Goal: Information Seeking & Learning: Understand process/instructions

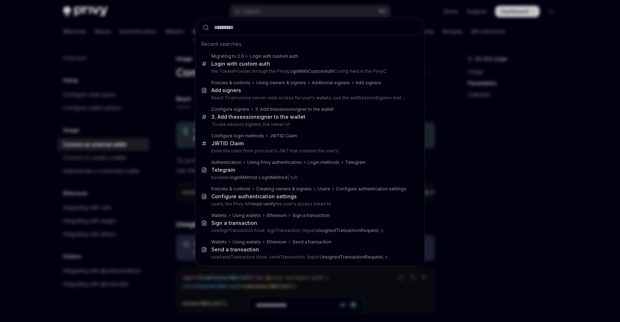
scroll to position [372, 0]
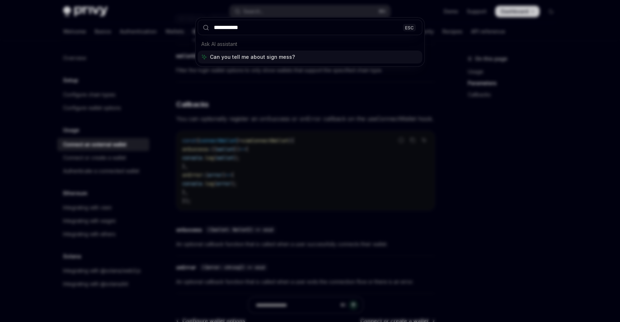
type input "**********"
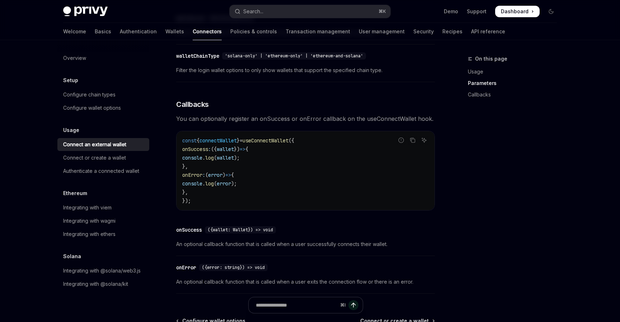
type textarea "*"
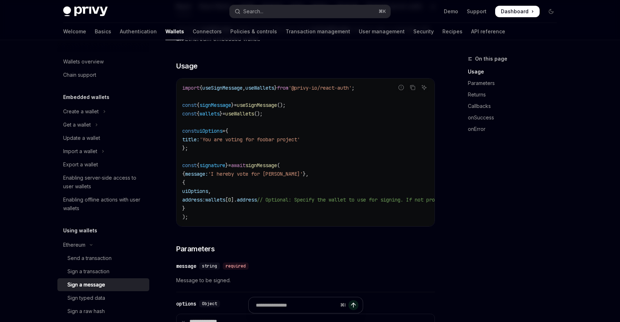
scroll to position [125, 0]
drag, startPoint x: 316, startPoint y: 226, endPoint x: 348, endPoint y: 228, distance: 32.4
click at [348, 226] on div "import { useSignMessage , useWallets } from '@privy-io/react-auth' ; const { si…" at bounding box center [306, 152] width 258 height 148
click at [321, 226] on div "import { useSignMessage , useWallets } from '@privy-io/react-auth' ; const { si…" at bounding box center [306, 152] width 258 height 148
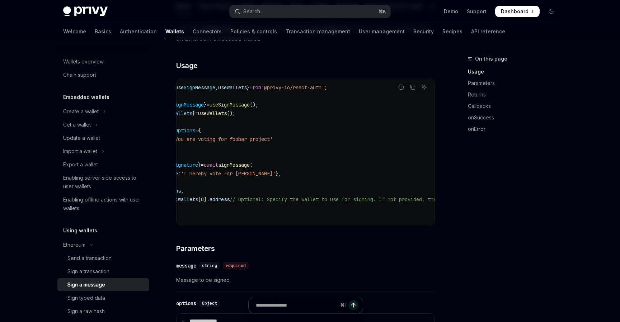
scroll to position [0, 0]
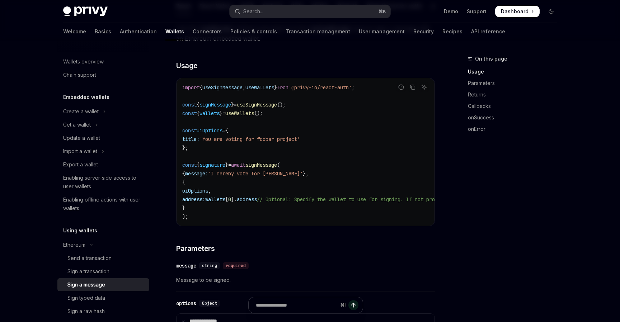
click at [258, 145] on code "import { useSignMessage , useWallets } from '@privy-io/react-auth' ; const { si…" at bounding box center [370, 152] width 376 height 138
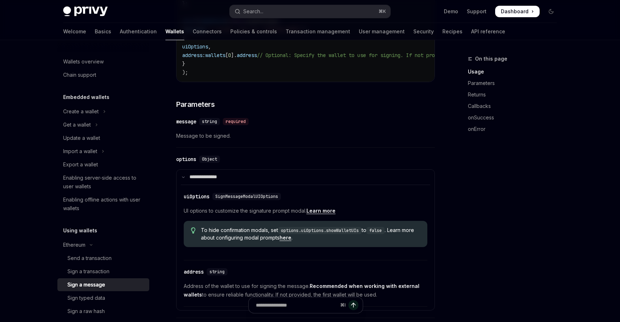
scroll to position [269, 0]
click at [276, 197] on span "SignMessageModalUIOptions" at bounding box center [246, 196] width 63 height 6
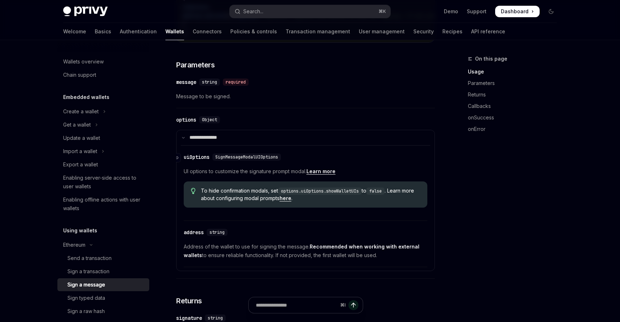
scroll to position [309, 0]
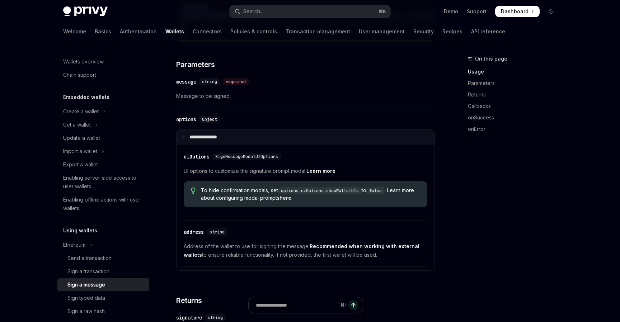
click at [235, 137] on summary "**********" at bounding box center [306, 137] width 258 height 15
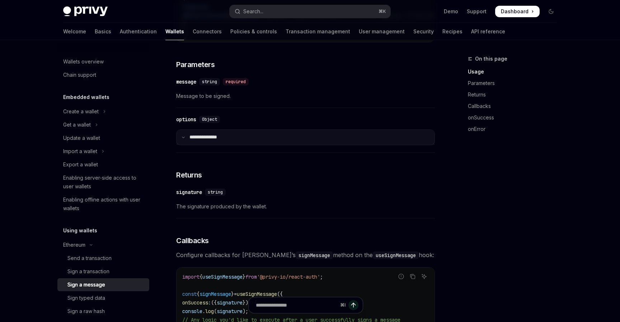
click at [235, 137] on summary "**********" at bounding box center [306, 137] width 258 height 15
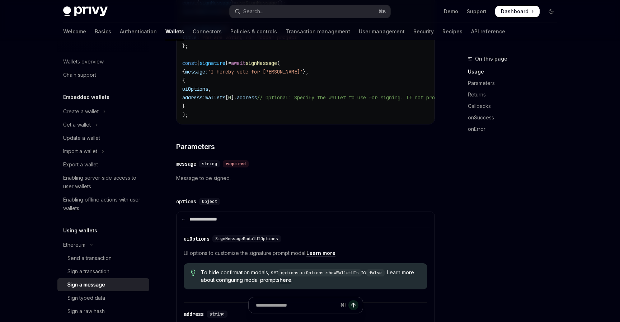
scroll to position [147, 0]
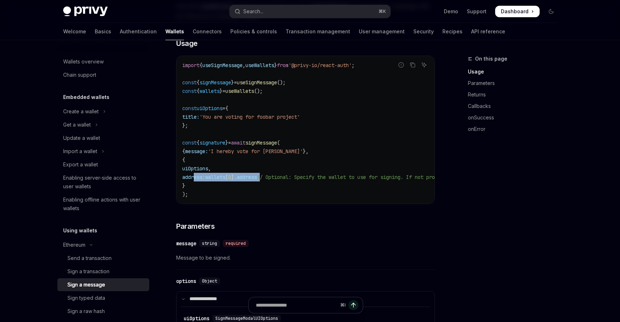
drag, startPoint x: 277, startPoint y: 176, endPoint x: 193, endPoint y: 175, distance: 84.0
click at [193, 175] on span "address: wallets [ 0 ]. address // Optional: Specify the wallet to use for sign…" at bounding box center [361, 177] width 359 height 6
copy span "address: wallets [ 0 ]. address"
click at [292, 172] on code "import { useSignMessage , useWallets } from '@privy-io/react-auth' ; const { si…" at bounding box center [370, 130] width 376 height 138
click at [346, 174] on span "// Optional: Specify the wallet to use for signing. If not provided, the first …" at bounding box center [399, 177] width 284 height 6
